Goal: Task Accomplishment & Management: Manage account settings

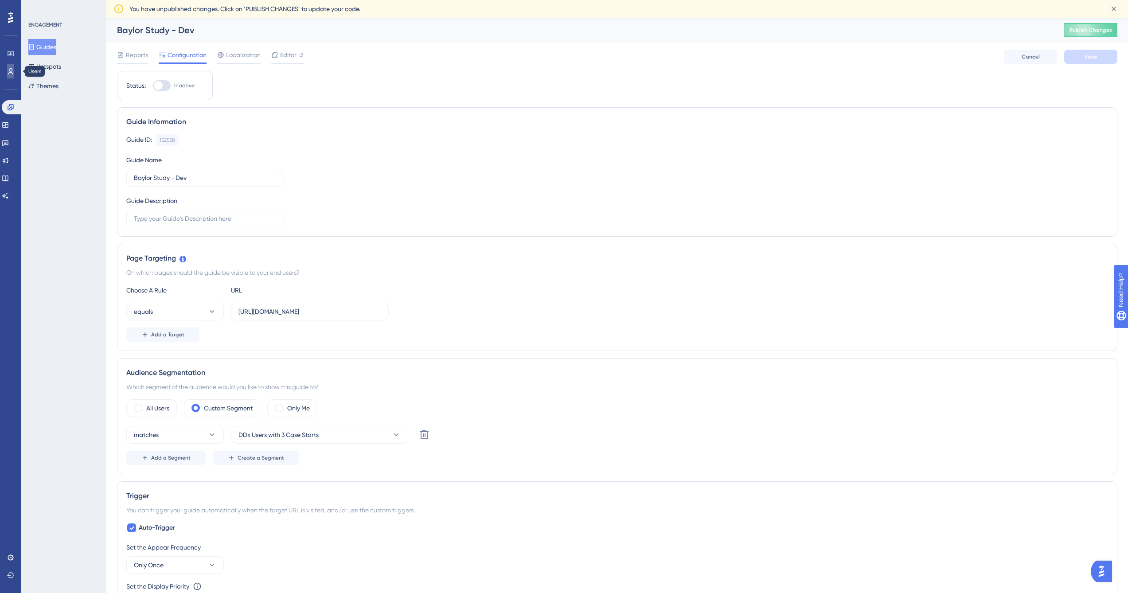
click at [7, 71] on icon at bounding box center [10, 71] width 7 height 7
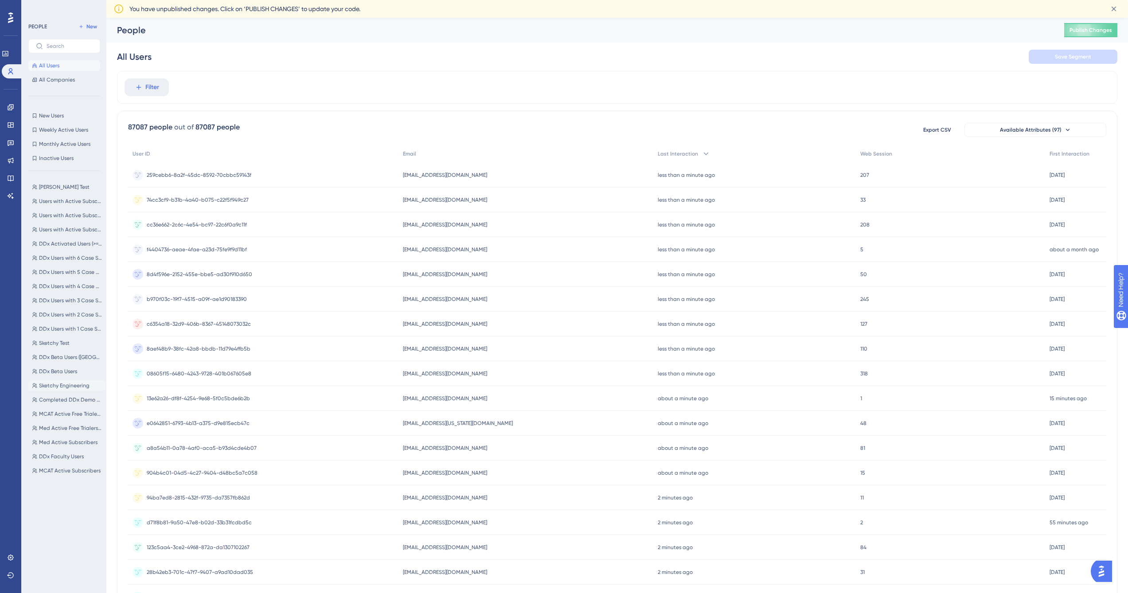
click at [71, 387] on span "Sketchy Engineering" at bounding box center [64, 385] width 51 height 7
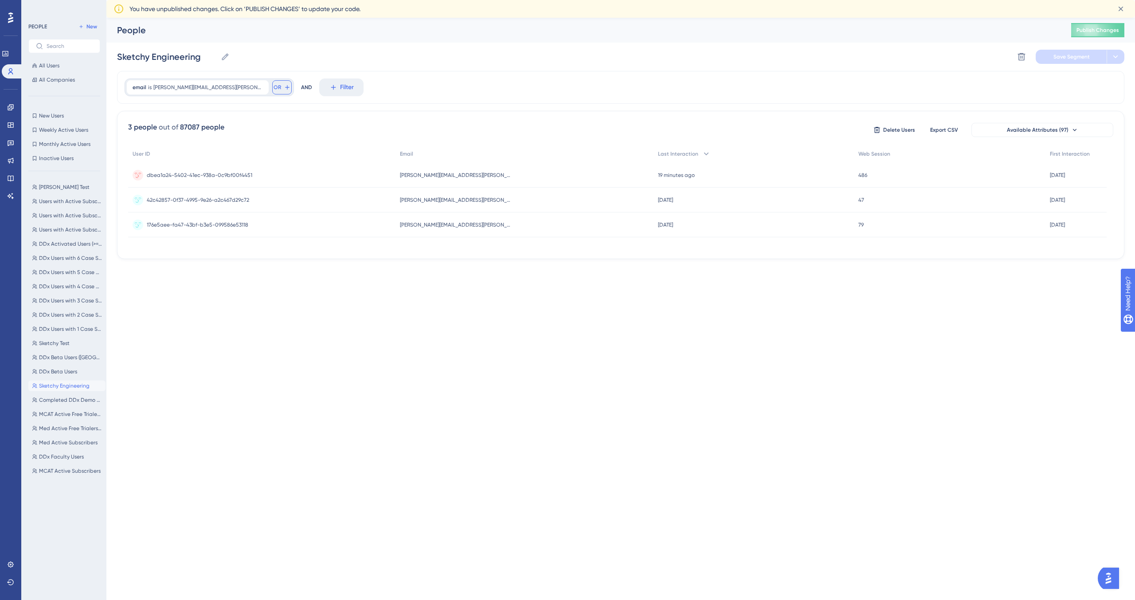
click at [284, 88] on icon at bounding box center [287, 87] width 7 height 7
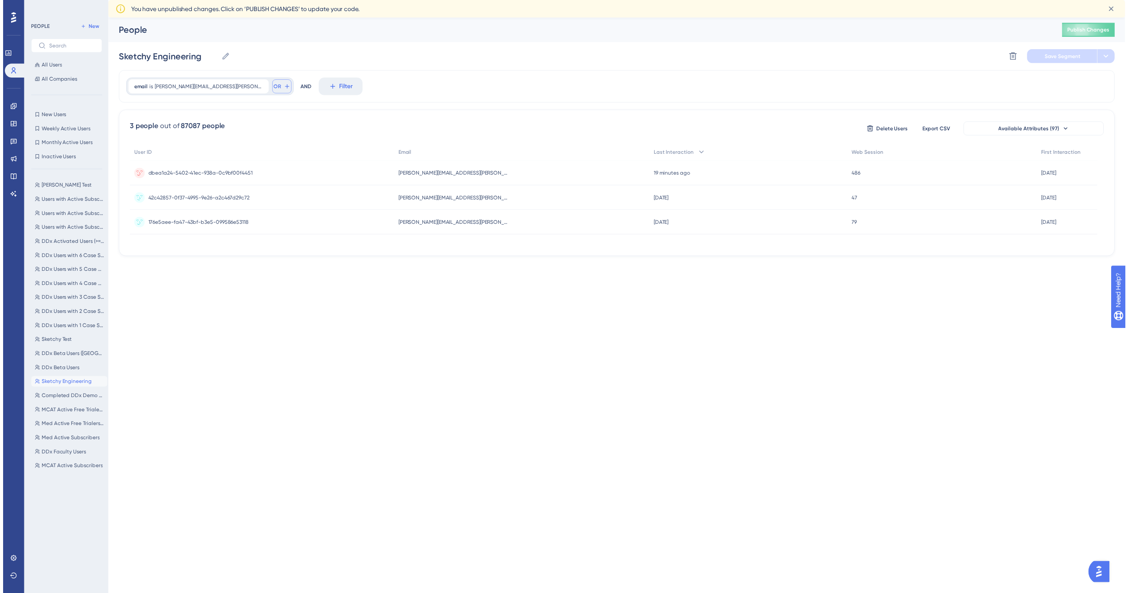
scroll to position [49, 0]
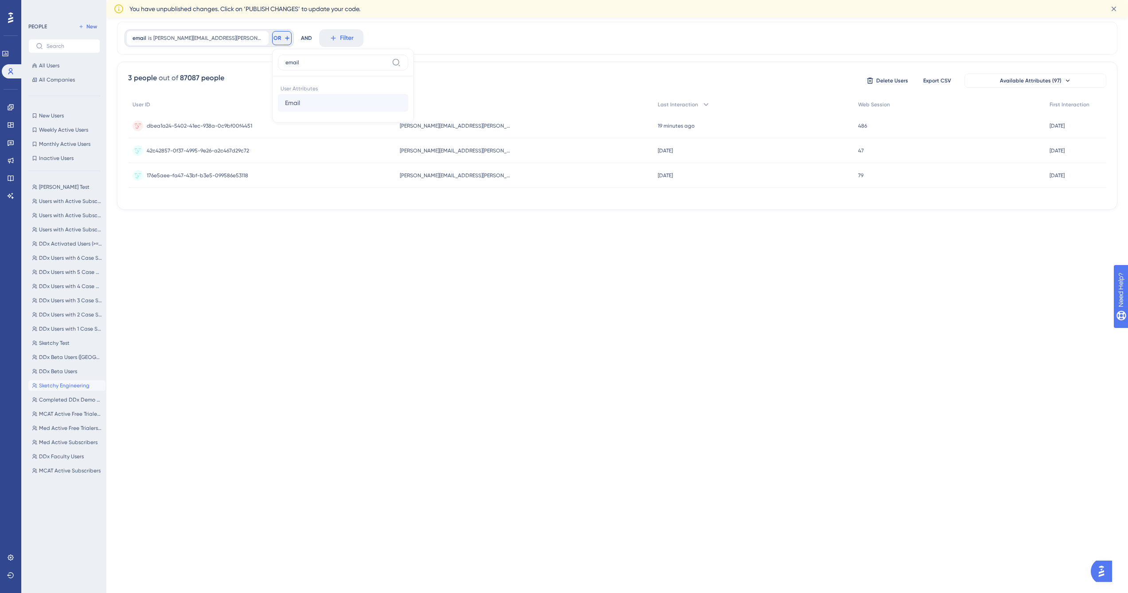
type input "email"
click at [279, 100] on button "Email Email" at bounding box center [343, 103] width 130 height 18
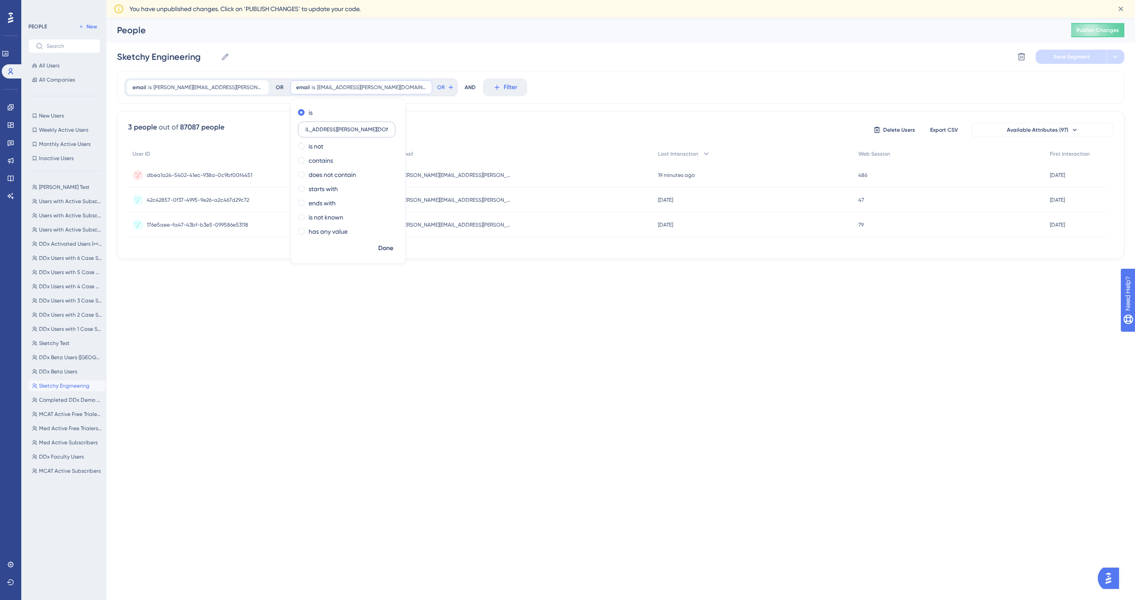
scroll to position [0, 0]
click at [316, 129] on input "buck.kimbriel+facultydev@sketchy.com" at bounding box center [346, 129] width 82 height 6
type input "buck.kimbriel+studentdev@sketchy.com"
click at [378, 250] on span "Done" at bounding box center [385, 248] width 15 height 11
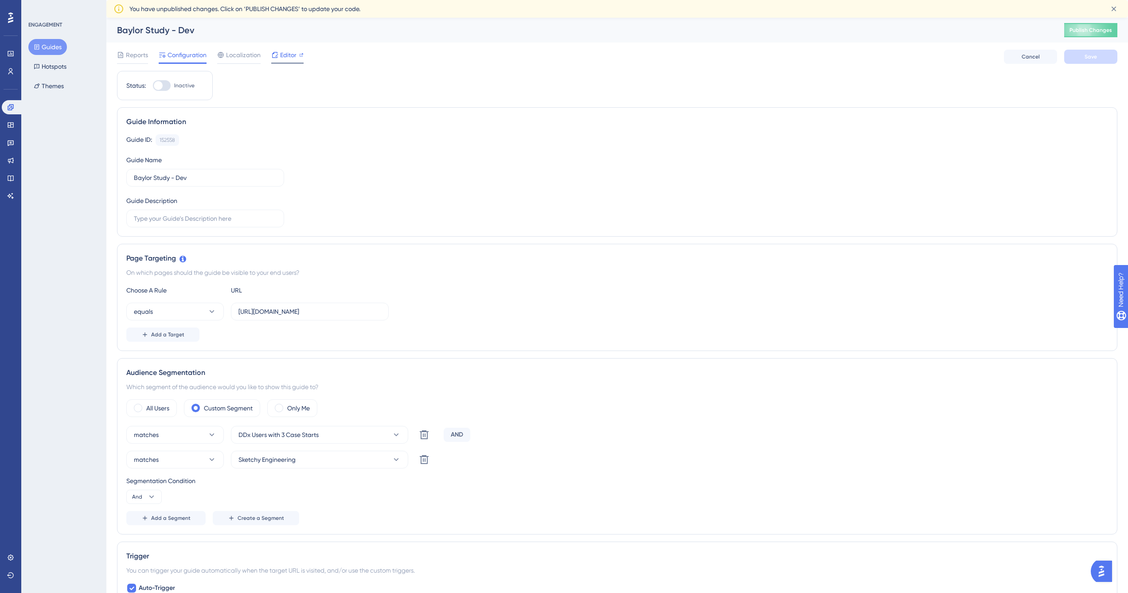
click at [295, 57] on span "Editor" at bounding box center [288, 55] width 16 height 11
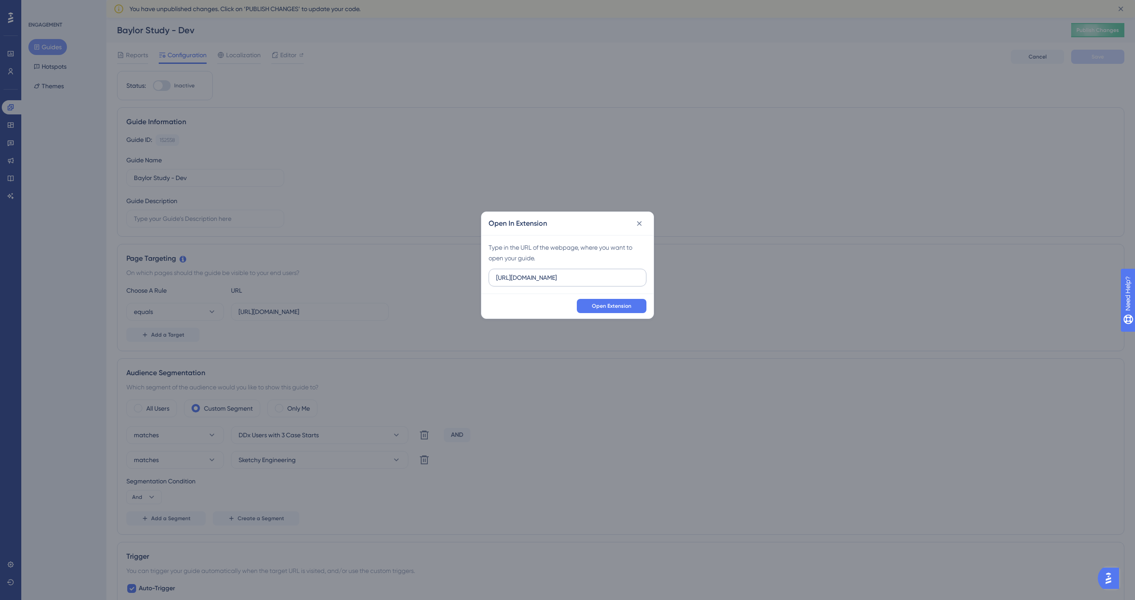
click at [526, 277] on input "[URL][DOMAIN_NAME]" at bounding box center [567, 278] width 143 height 10
type input "[URL][DOMAIN_NAME]"
click at [609, 308] on span "Open Extension" at bounding box center [611, 305] width 39 height 7
